Goal: Information Seeking & Learning: Understand process/instructions

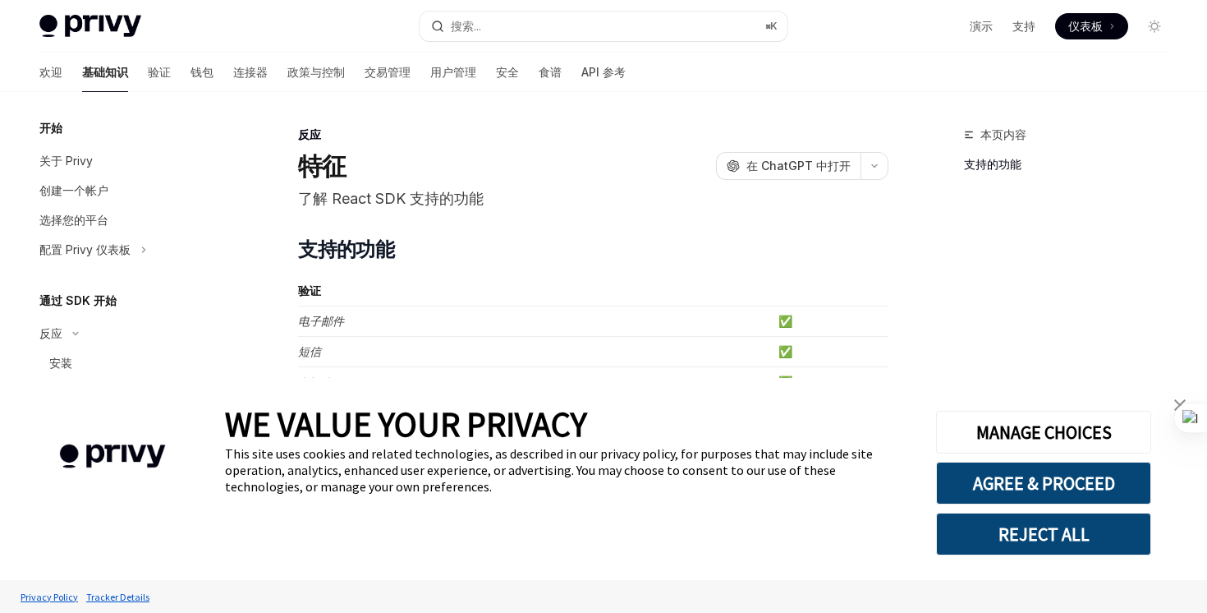
type textarea "*"
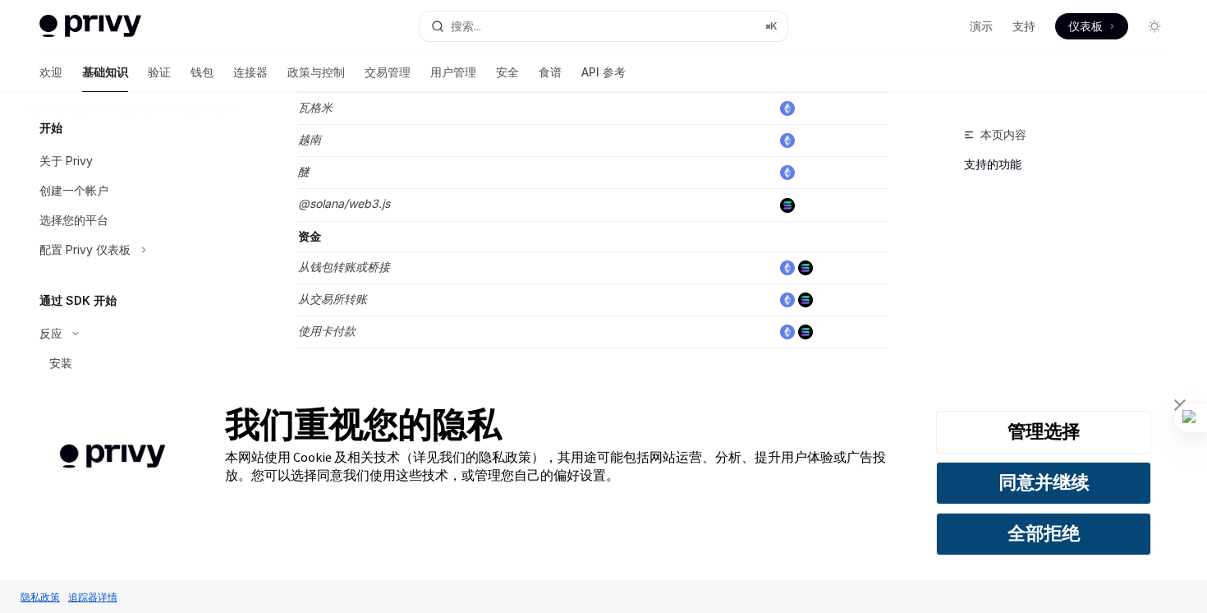
scroll to position [1156, 0]
click at [1031, 485] on font "同意并继续" at bounding box center [1043, 482] width 90 height 23
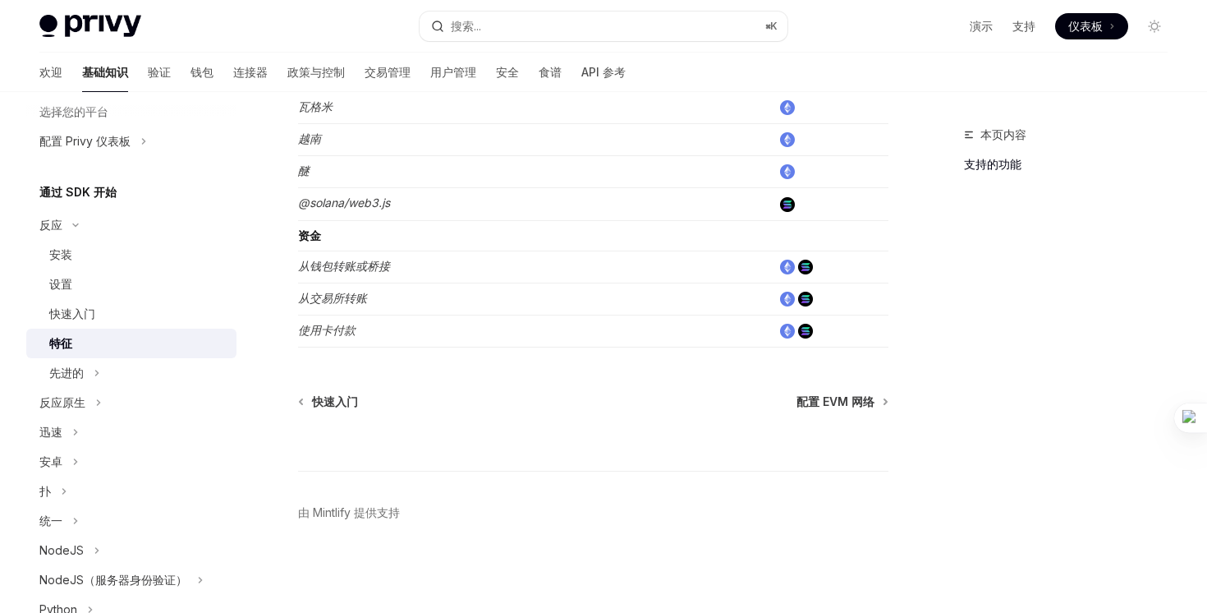
scroll to position [108, 0]
click at [108, 374] on div "先进的" at bounding box center [131, 374] width 210 height 30
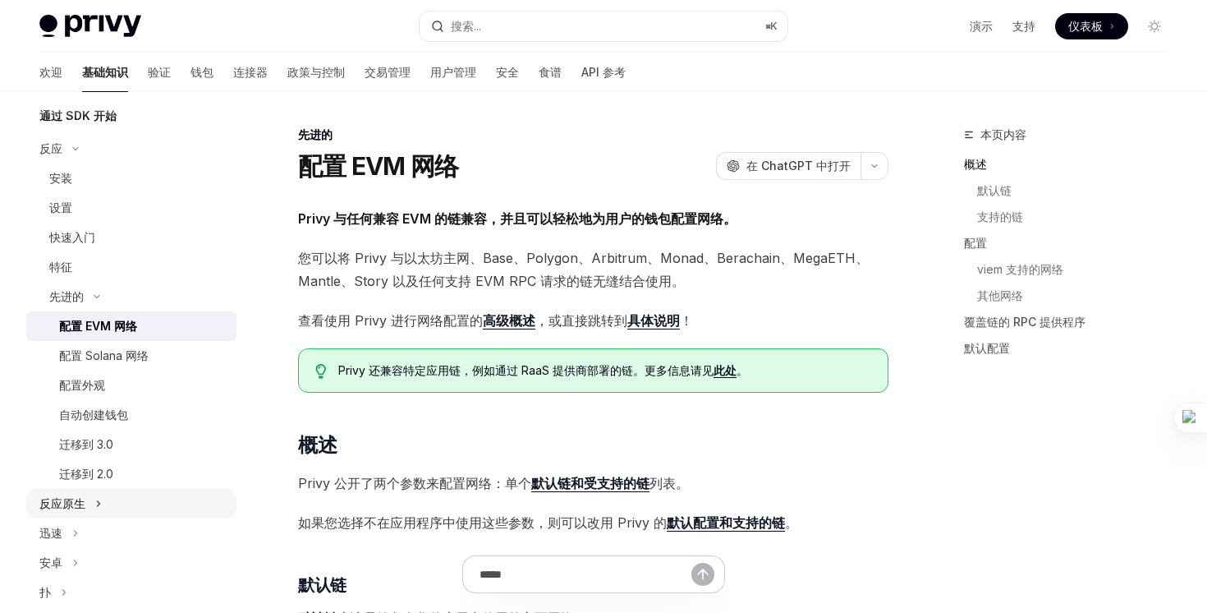
click at [110, 505] on div "反应原生" at bounding box center [131, 504] width 210 height 30
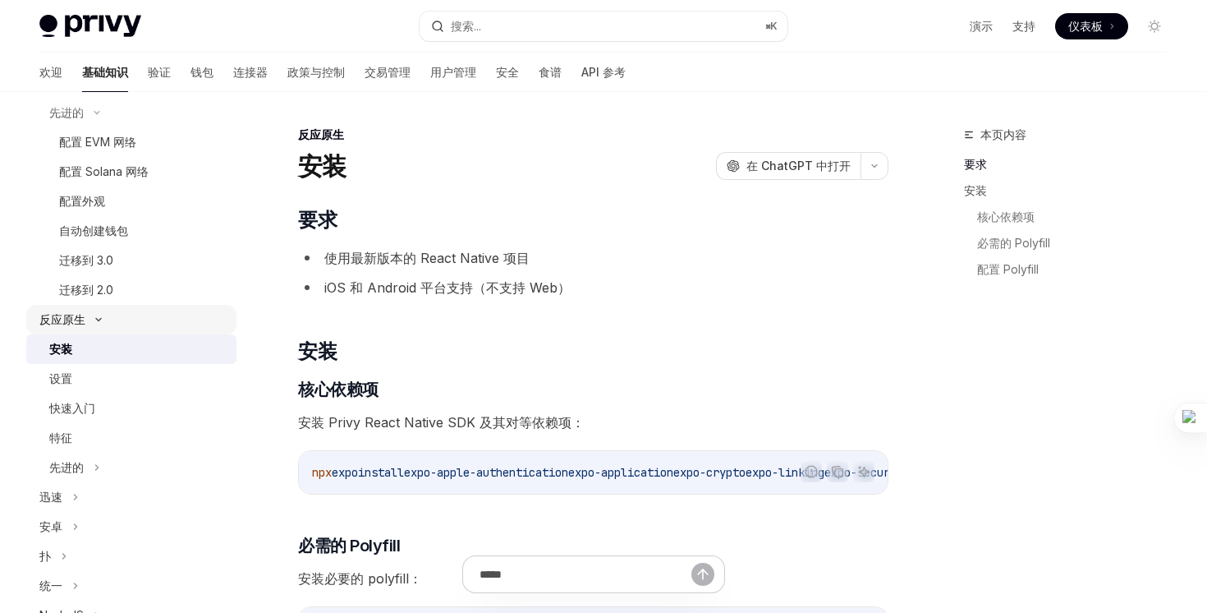
scroll to position [370, 0]
click at [99, 503] on div "迅速" at bounding box center [131, 496] width 210 height 30
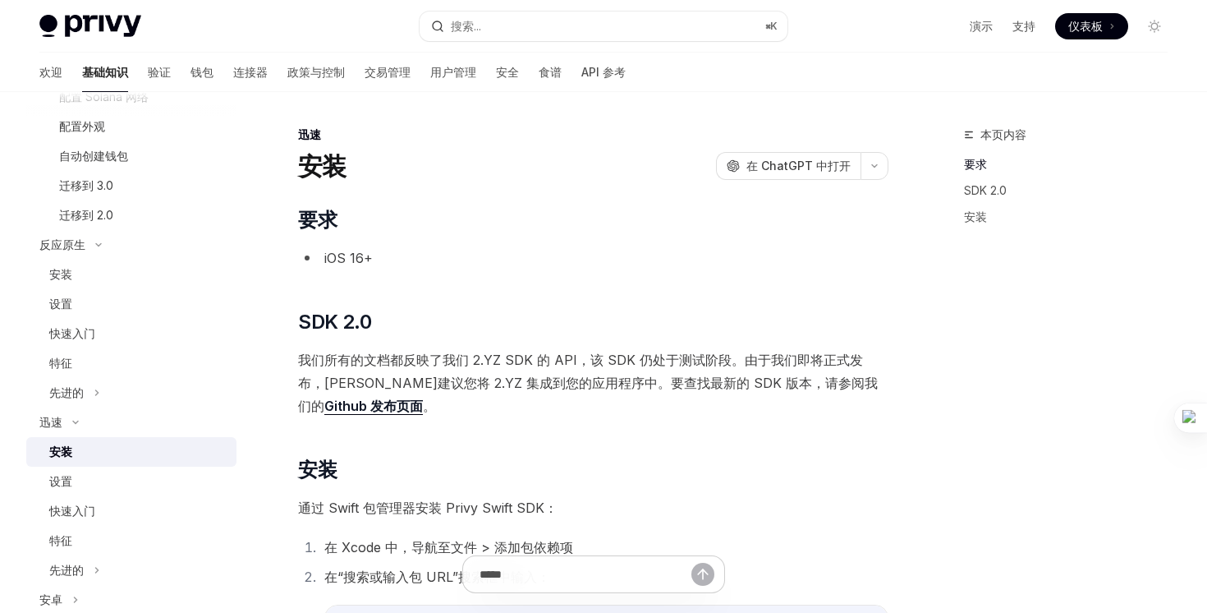
scroll to position [444, 0]
click at [116, 494] on link "设置" at bounding box center [131, 481] width 210 height 30
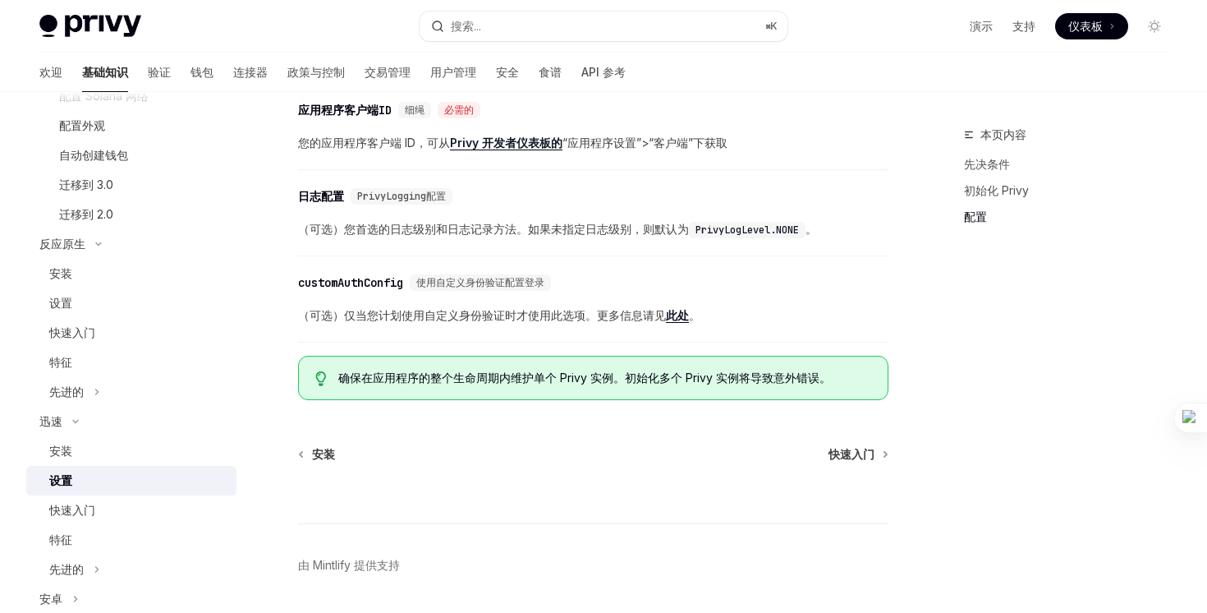
scroll to position [894, 0]
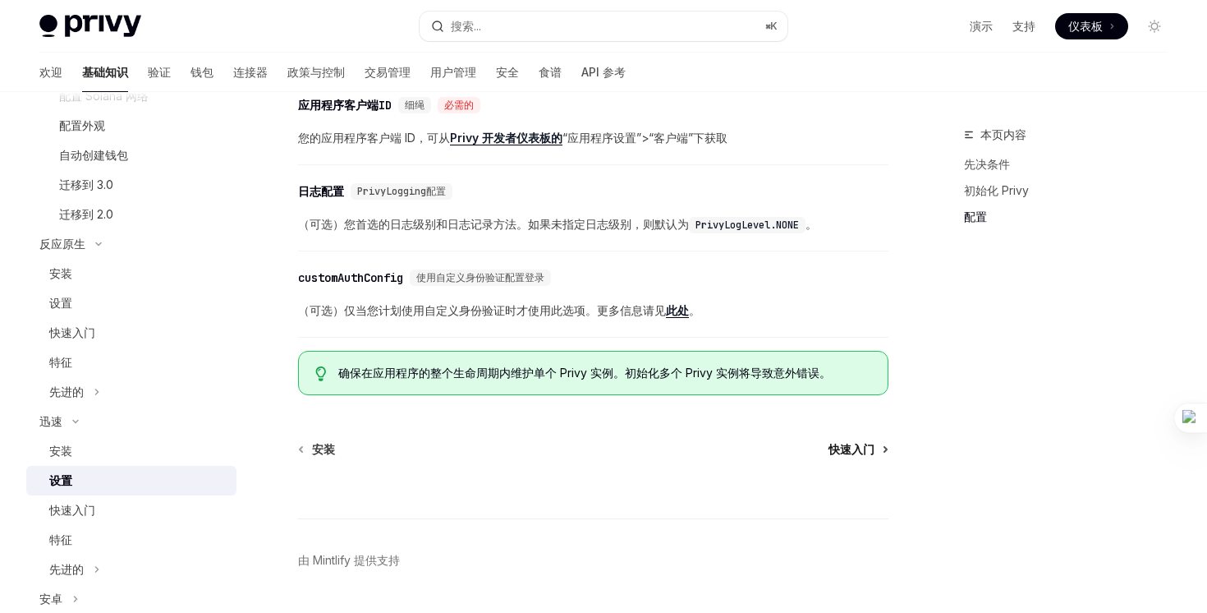
click at [880, 446] on link "快速入门" at bounding box center [858, 449] width 58 height 16
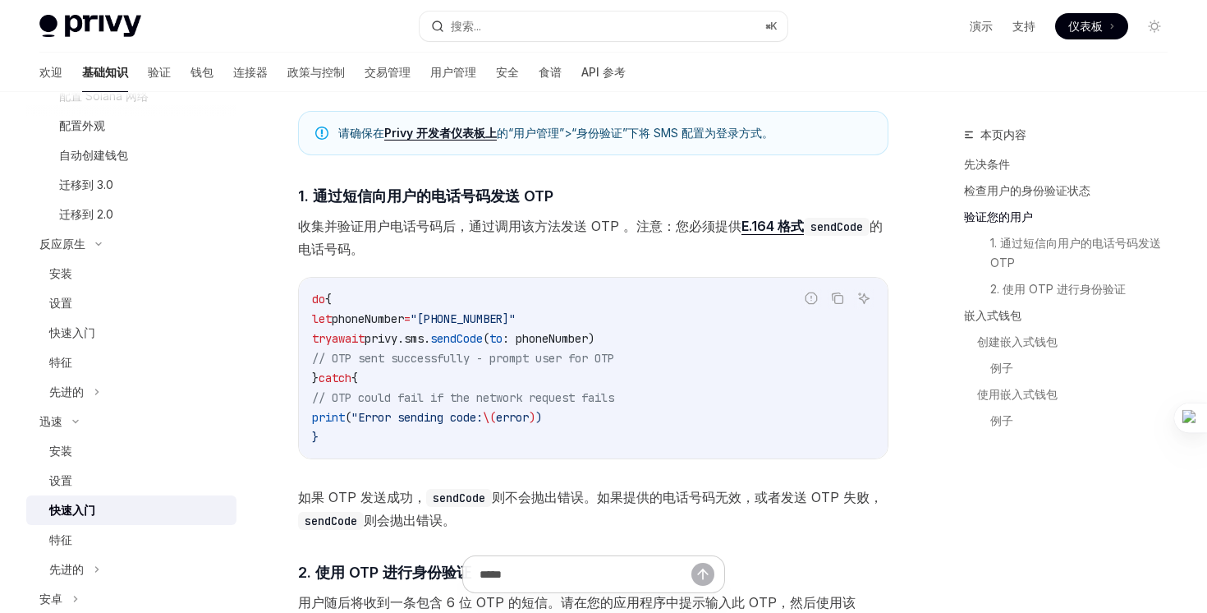
scroll to position [942, 0]
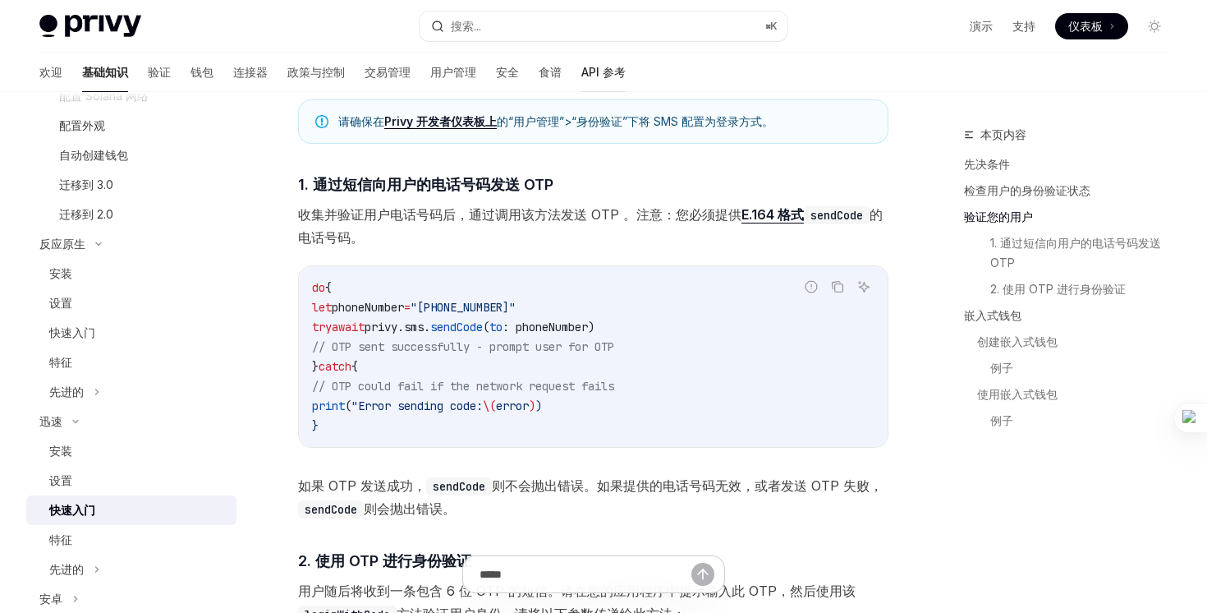
click at [581, 71] on font "API 参考" at bounding box center [603, 72] width 44 height 14
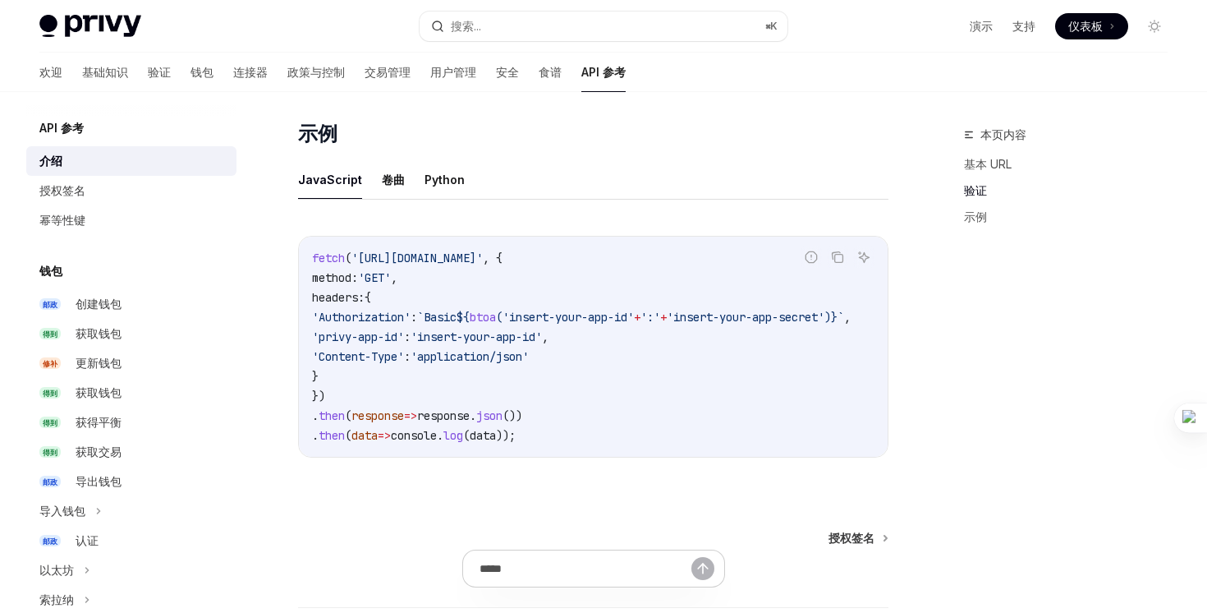
scroll to position [966, 0]
click at [47, 186] on font "授权签名" at bounding box center [62, 190] width 46 height 14
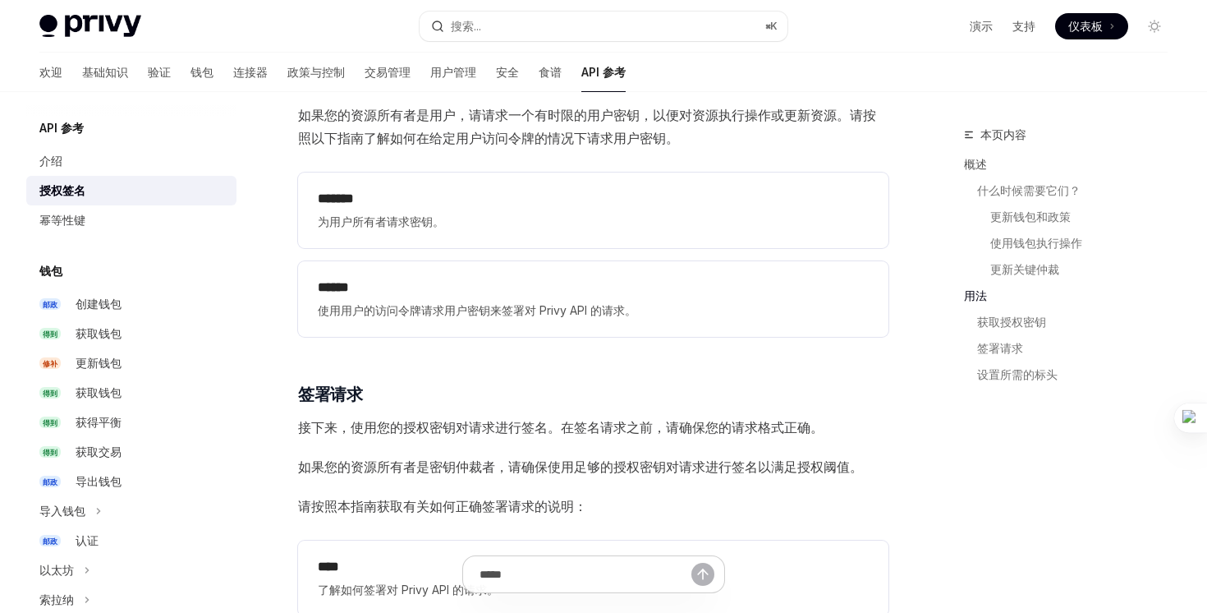
scroll to position [1944, 0]
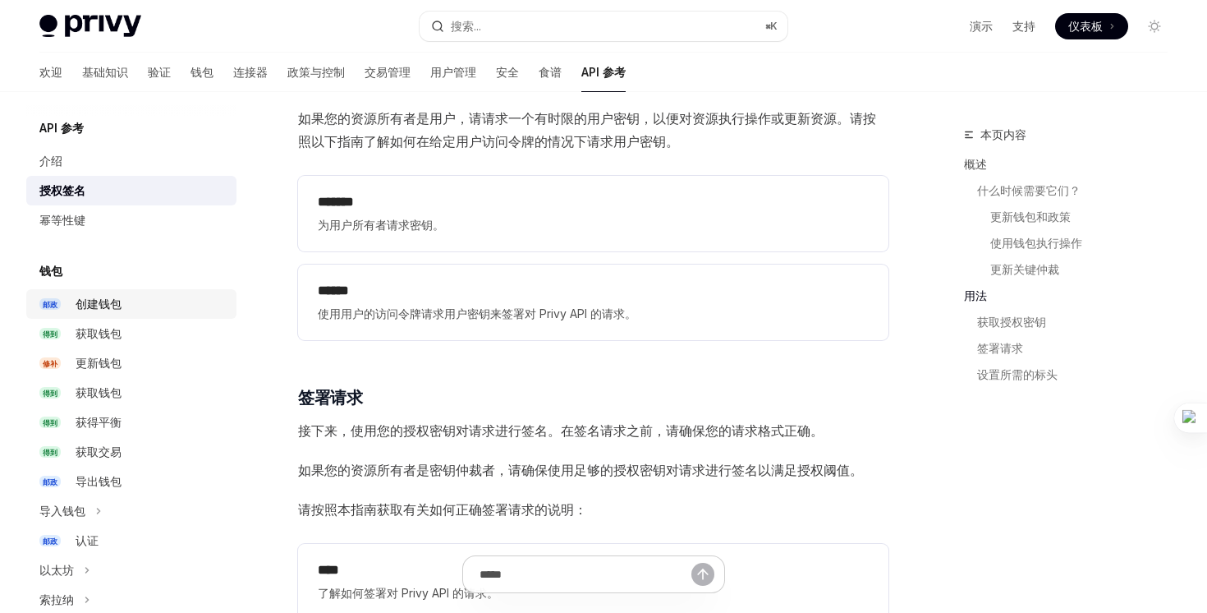
click at [137, 294] on div "创建钱包" at bounding box center [151, 304] width 151 height 20
type textarea "*"
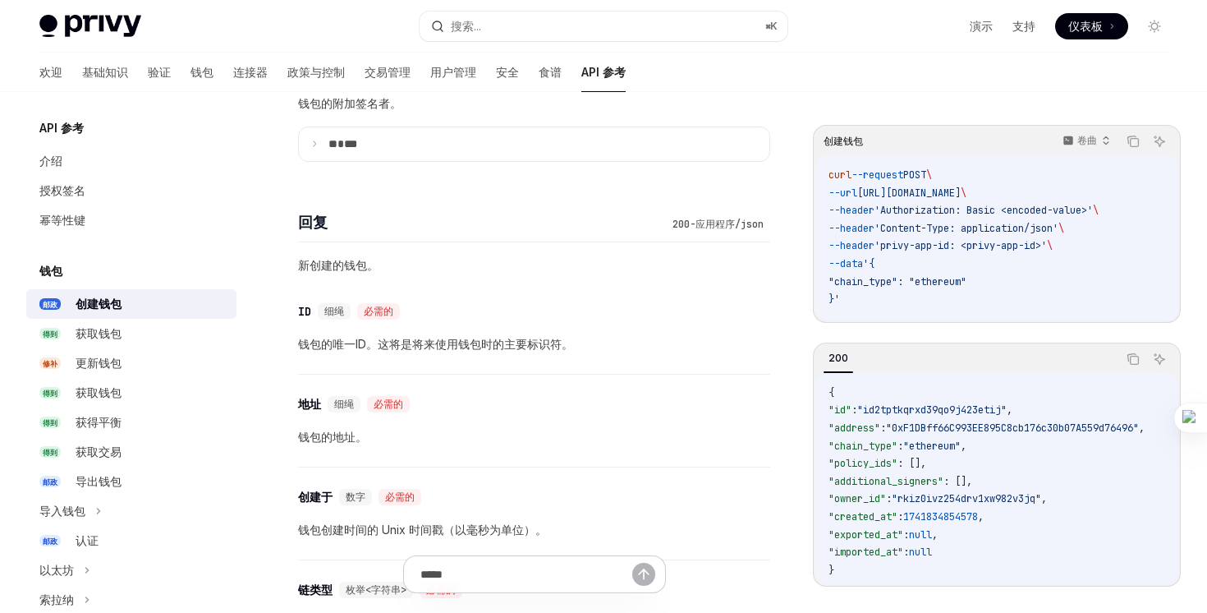
scroll to position [1311, 0]
